Goal: Task Accomplishment & Management: Use online tool/utility

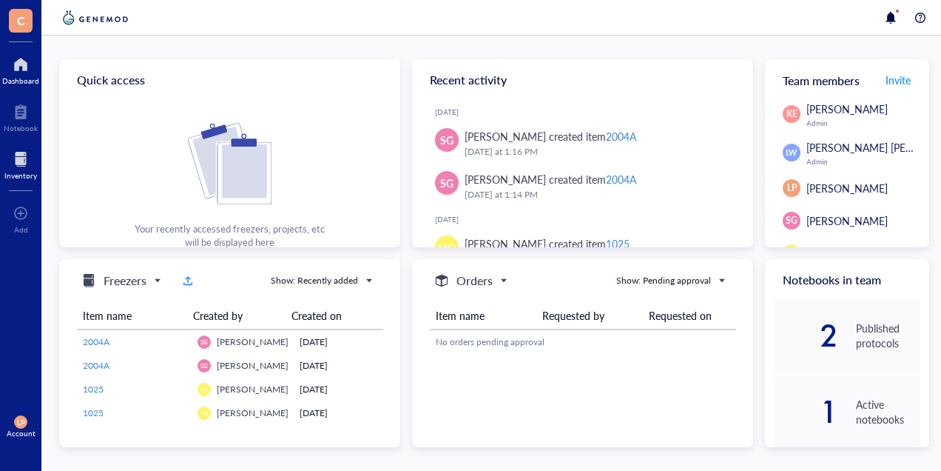
click at [21, 160] on div at bounding box center [20, 159] width 33 height 24
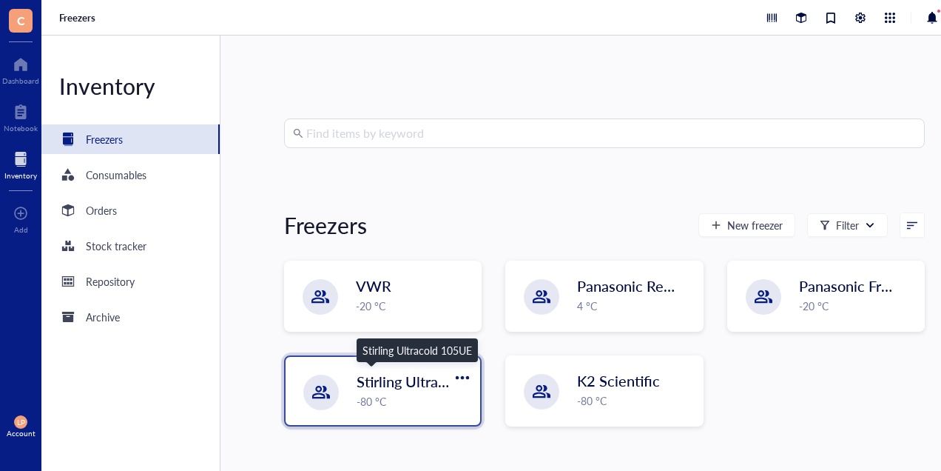
click at [383, 383] on span "Stirling Ultracold 105UE" at bounding box center [436, 381] width 159 height 21
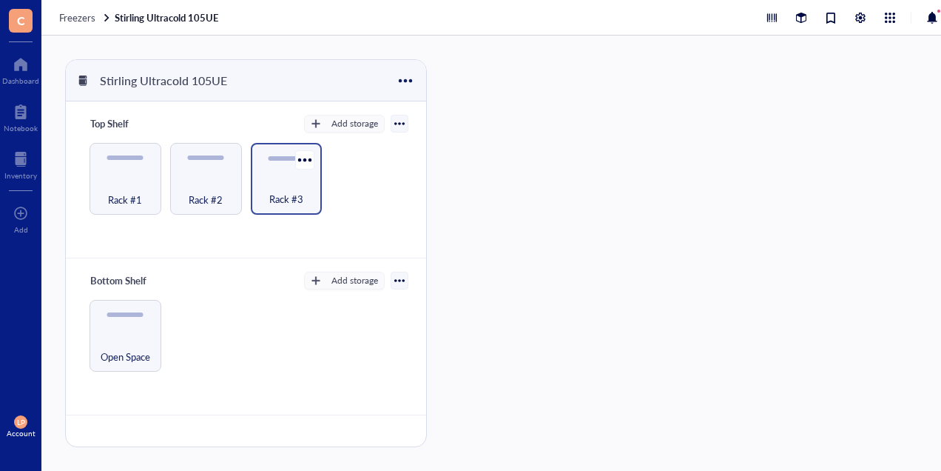
click at [276, 193] on span "Rack #3" at bounding box center [286, 199] width 34 height 16
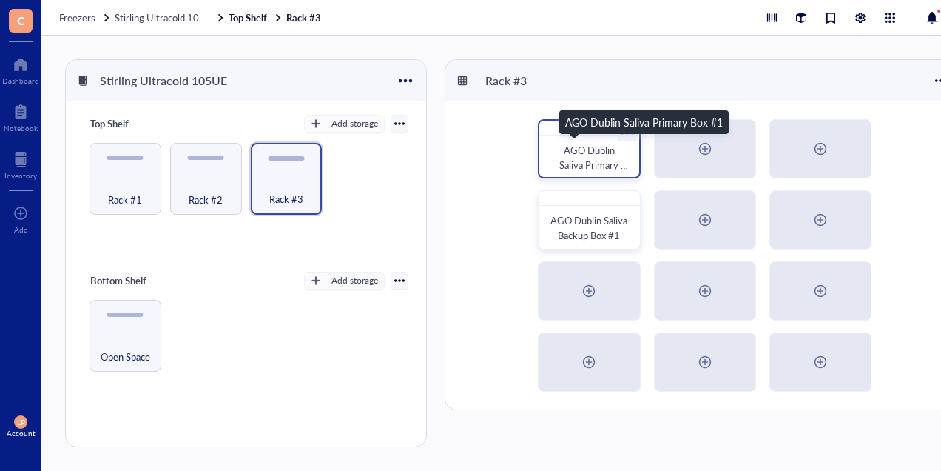
click at [585, 155] on span "AGO Dublin Saliva Primary Box #1" at bounding box center [594, 165] width 69 height 44
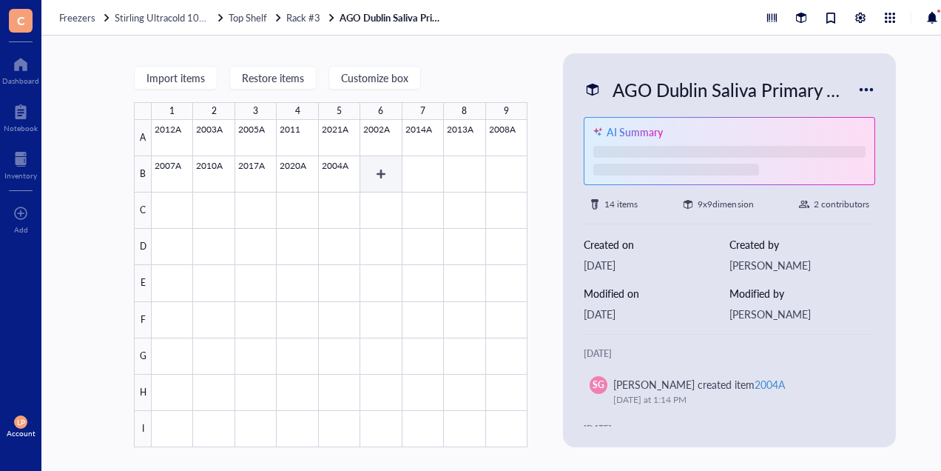
click at [384, 166] on div at bounding box center [340, 283] width 376 height 327
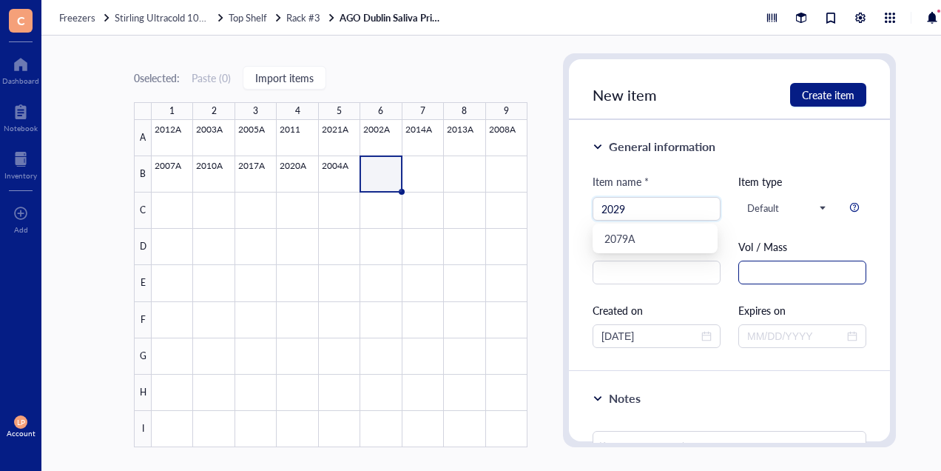
type input "2029"
click at [781, 271] on input "text" at bounding box center [803, 273] width 128 height 24
type input "1.0 mL"
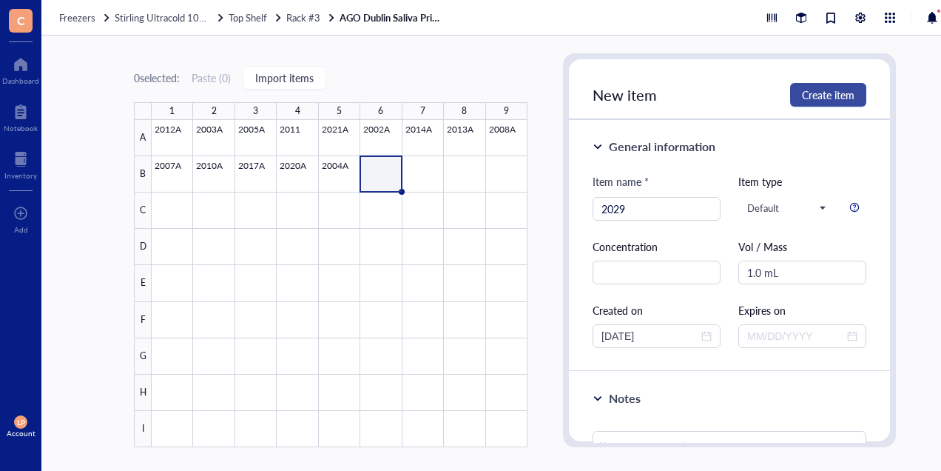
click at [828, 90] on span "Create item" at bounding box center [828, 95] width 53 height 12
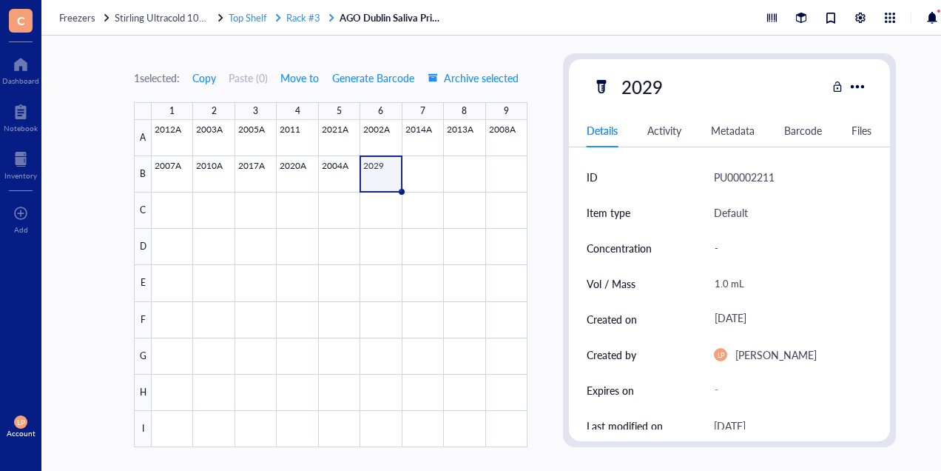
click at [301, 13] on span "Rack #3" at bounding box center [303, 17] width 34 height 14
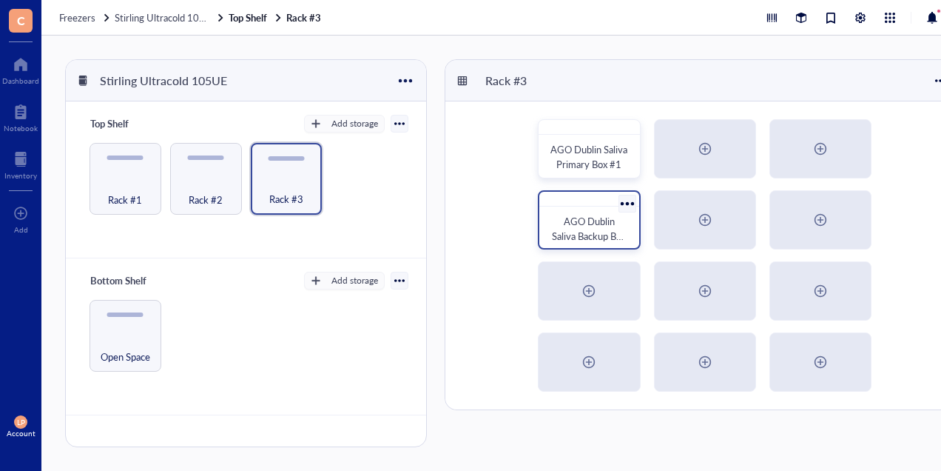
click at [594, 224] on span "AGO Dublin Saliva Backup Box #1" at bounding box center [590, 236] width 76 height 44
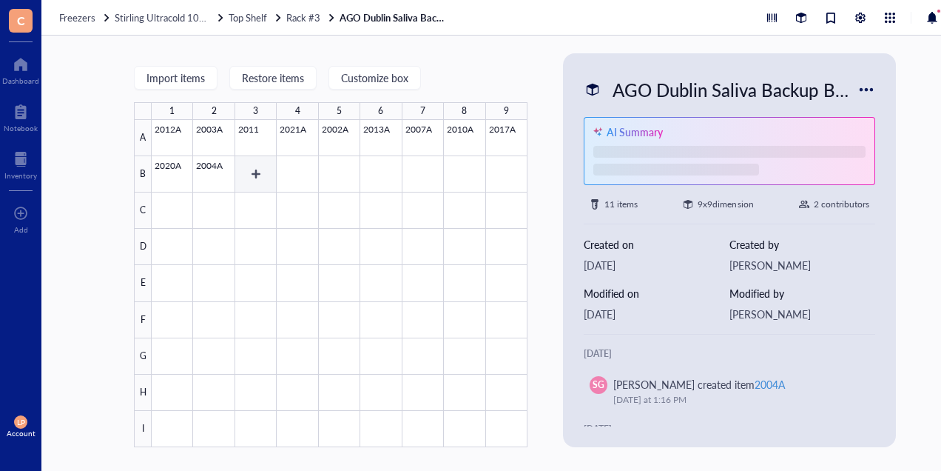
click at [243, 170] on div at bounding box center [340, 283] width 376 height 327
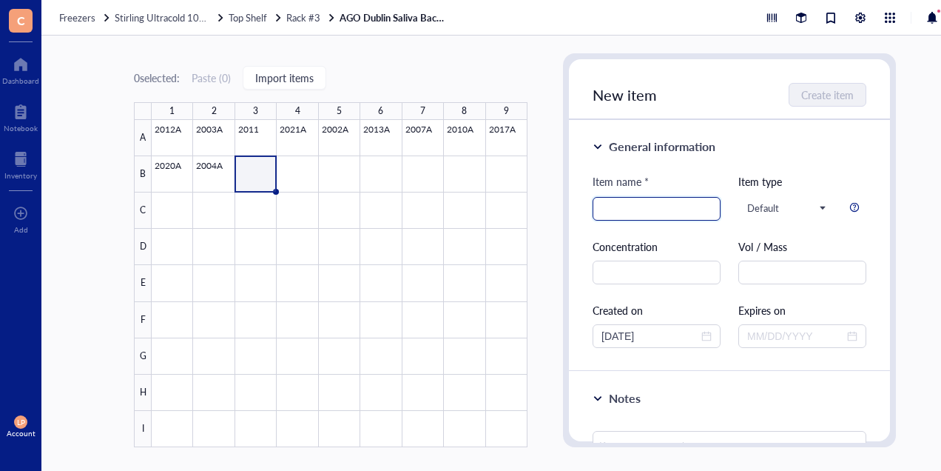
click at [628, 205] on input "search" at bounding box center [657, 209] width 110 height 22
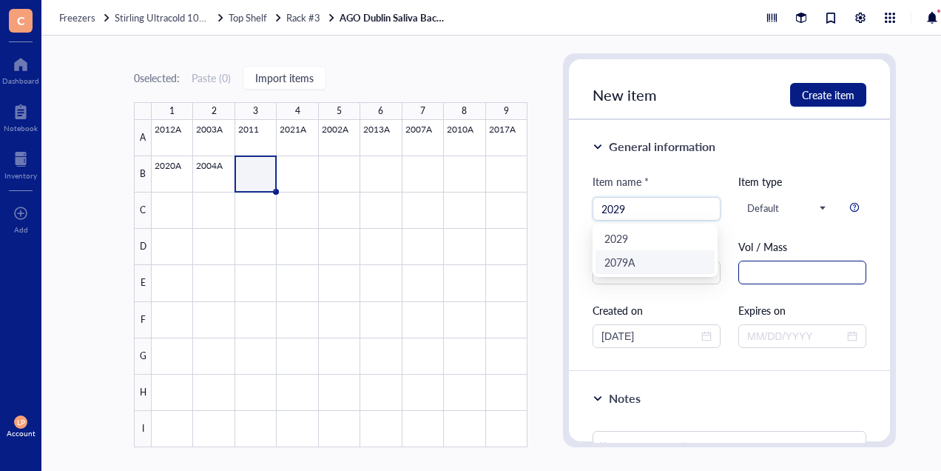
type input "2029"
click at [761, 269] on input "text" at bounding box center [803, 273] width 128 height 24
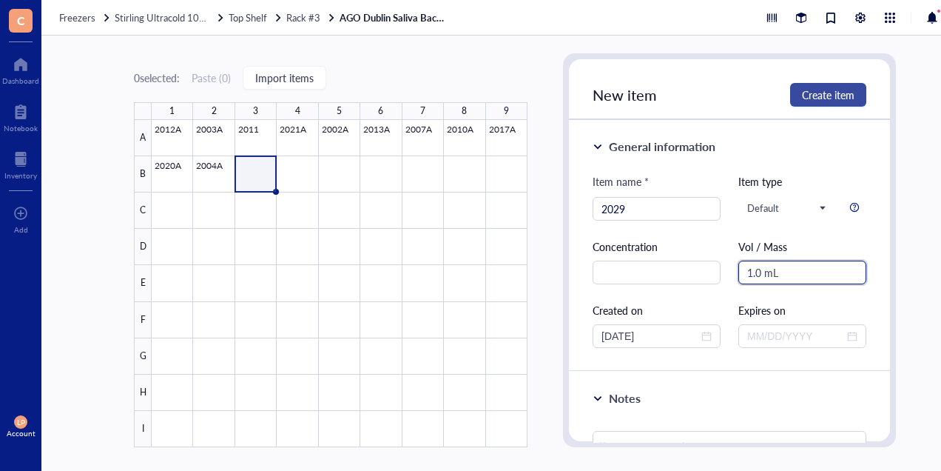
type input "1.0 mL"
click at [834, 90] on span "Create item" at bounding box center [828, 95] width 53 height 12
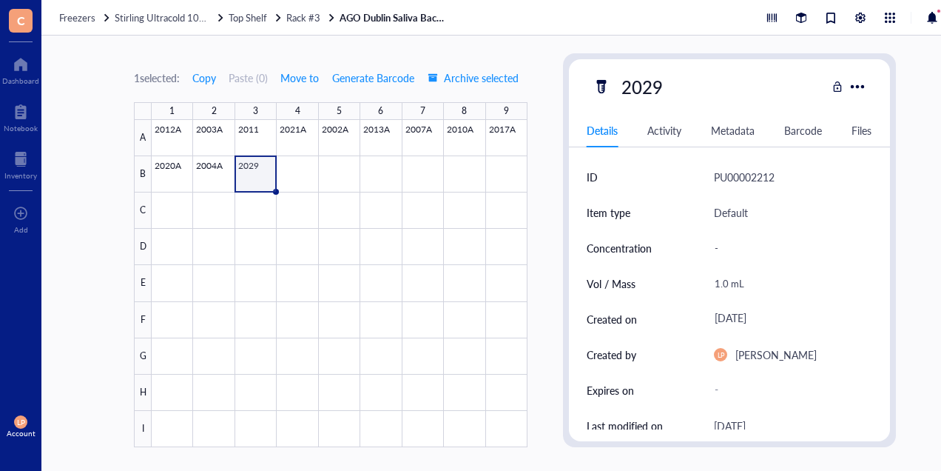
click at [252, 168] on div at bounding box center [340, 283] width 376 height 327
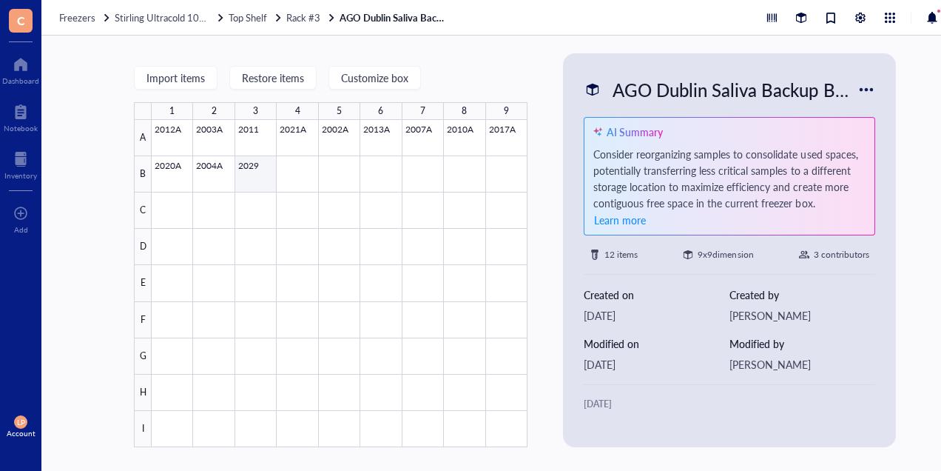
click at [259, 169] on div at bounding box center [340, 283] width 376 height 327
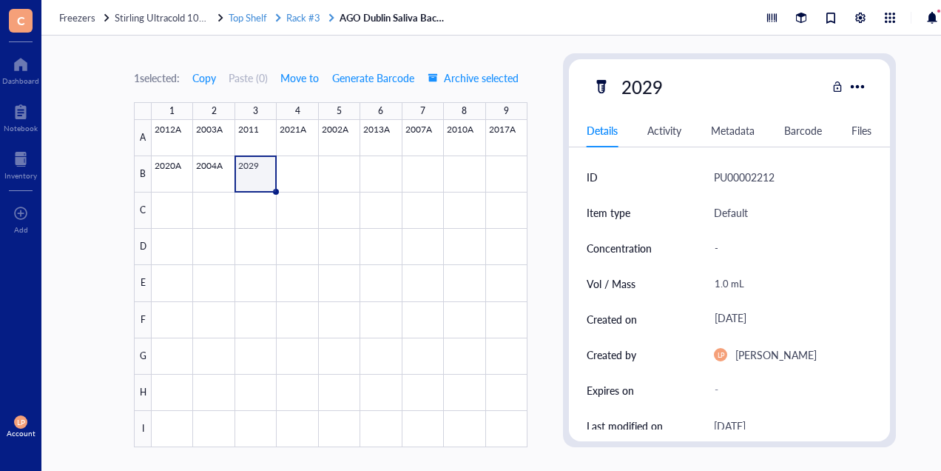
click at [301, 13] on span "Rack #3" at bounding box center [303, 17] width 34 height 14
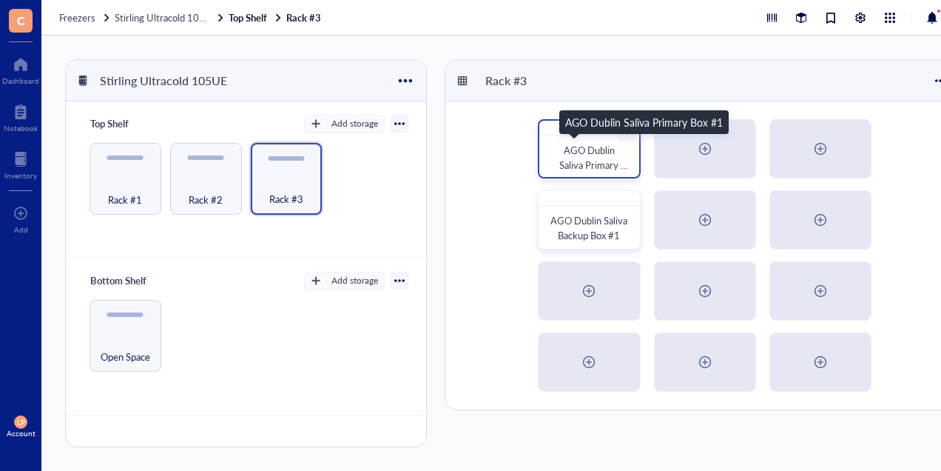
click at [580, 150] on span "AGO Dublin Saliva Primary Box #1" at bounding box center [594, 165] width 69 height 44
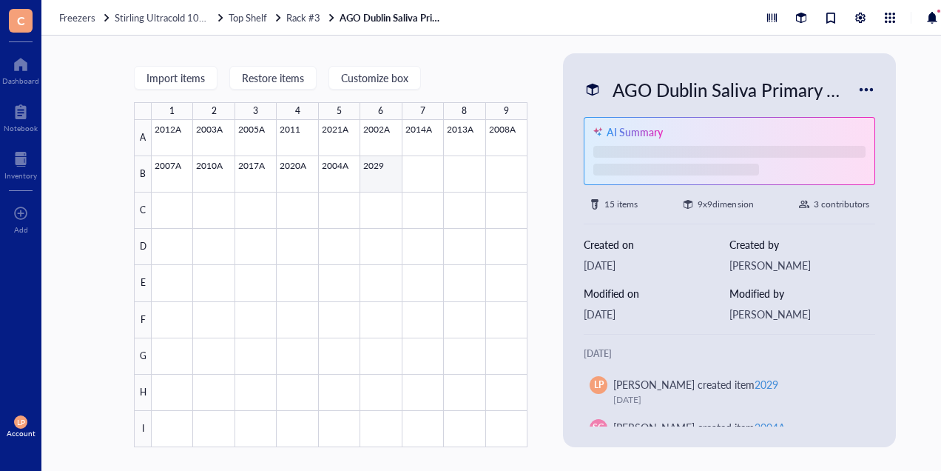
click at [377, 166] on div at bounding box center [340, 283] width 376 height 327
